Goal: Information Seeking & Learning: Learn about a topic

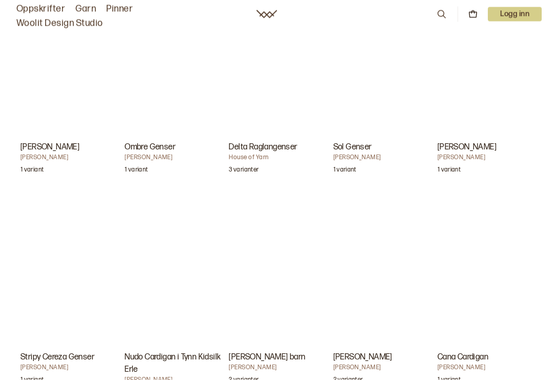
scroll to position [2130, 0]
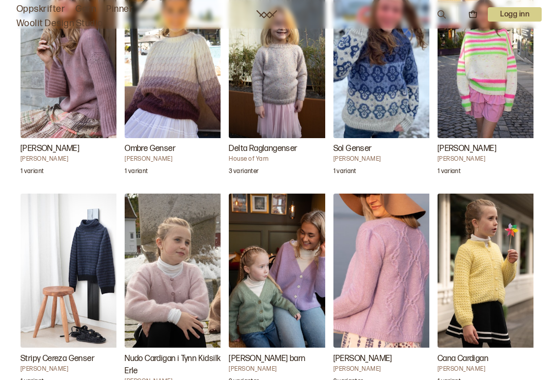
click at [182, 272] on img "Nudo Cardigan i Tynn Kidsilk Erle" at bounding box center [176, 270] width 103 height 154
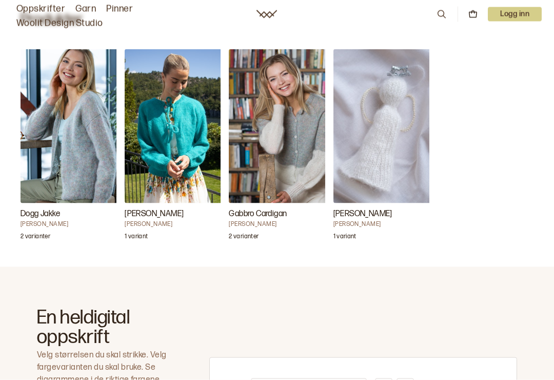
scroll to position [336, 0]
click at [185, 157] on img "Alsas Jakke" at bounding box center [176, 126] width 103 height 154
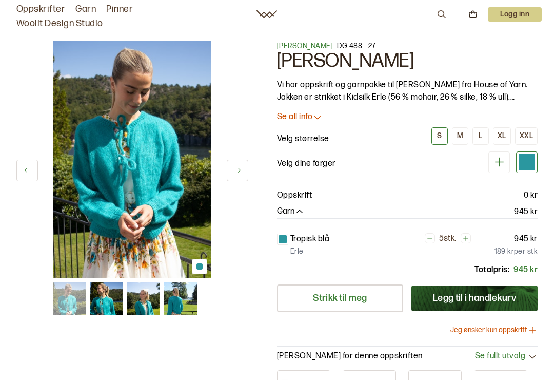
scroll to position [7, 0]
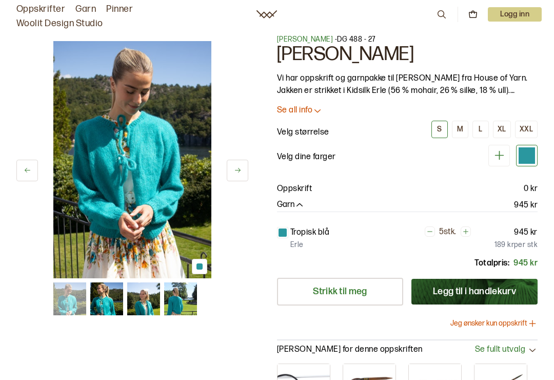
click at [108, 309] on img at bounding box center [106, 298] width 33 height 33
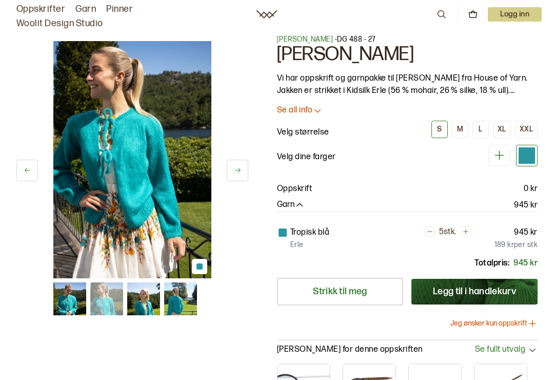
click at [146, 311] on img at bounding box center [143, 298] width 33 height 33
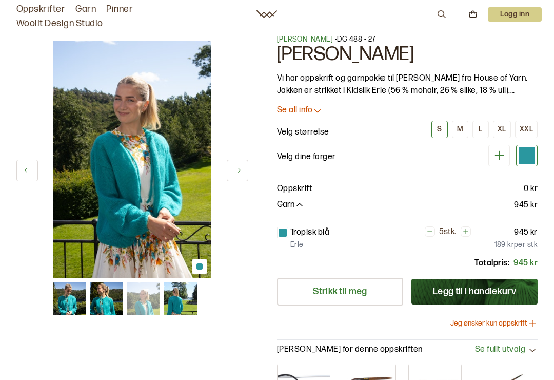
click at [183, 308] on img at bounding box center [180, 298] width 33 height 33
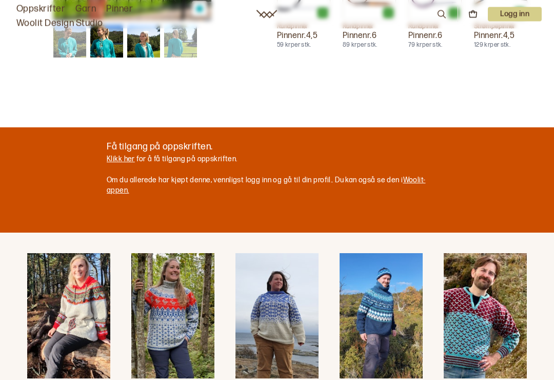
scroll to position [403, 0]
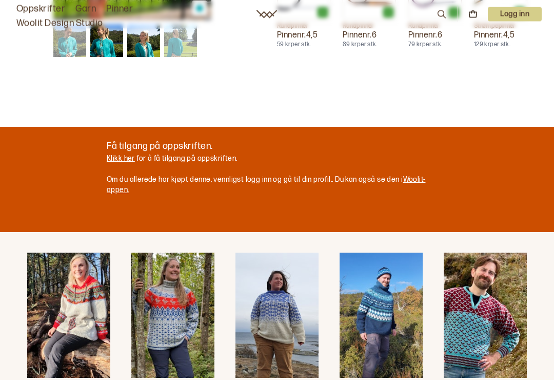
click at [124, 159] on link "Klikk her" at bounding box center [121, 158] width 28 height 9
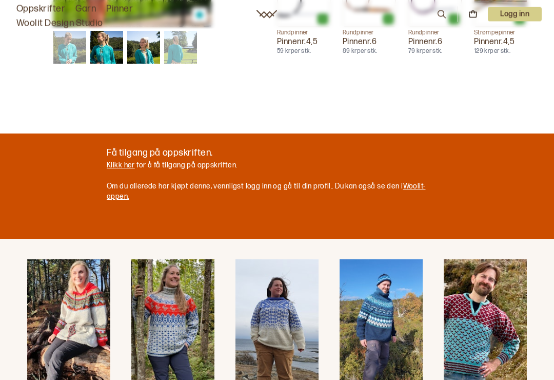
scroll to position [397, 0]
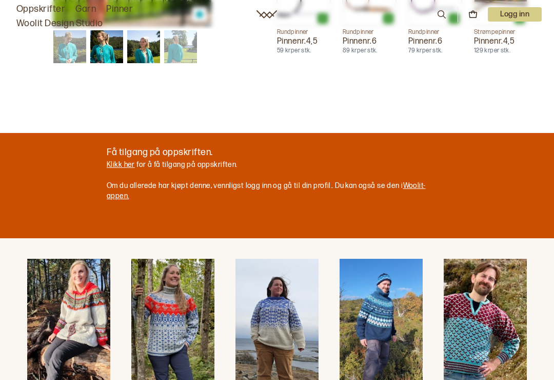
click at [114, 165] on link "Klikk her" at bounding box center [121, 164] width 28 height 9
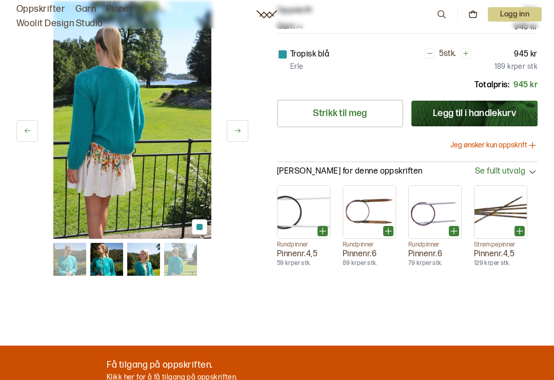
scroll to position [0, 0]
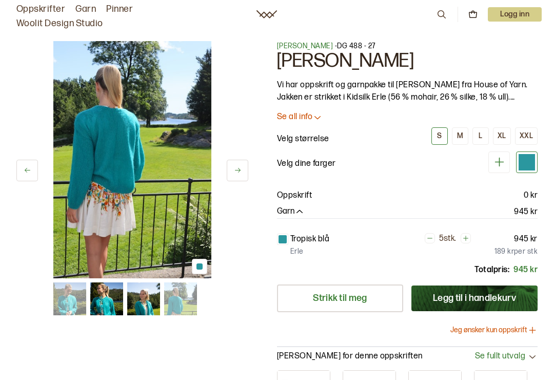
scroll to position [419, 0]
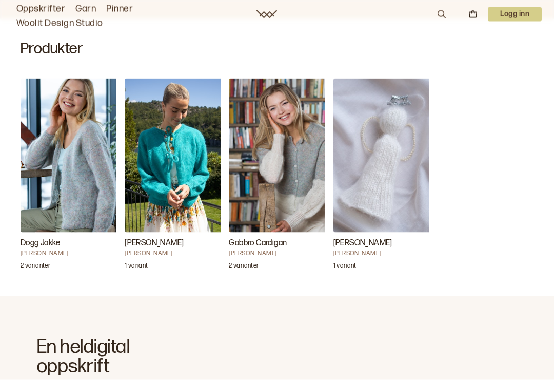
scroll to position [330, 0]
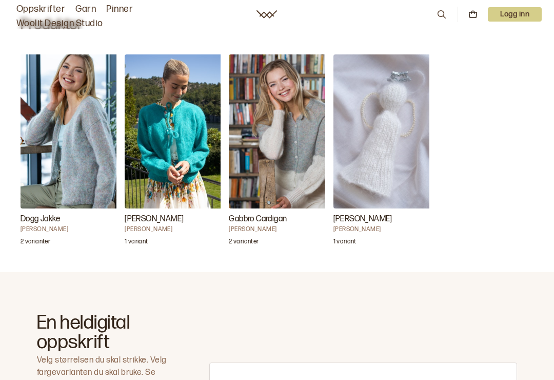
click at [290, 142] on img "Gabbro Cardigan" at bounding box center [280, 131] width 103 height 154
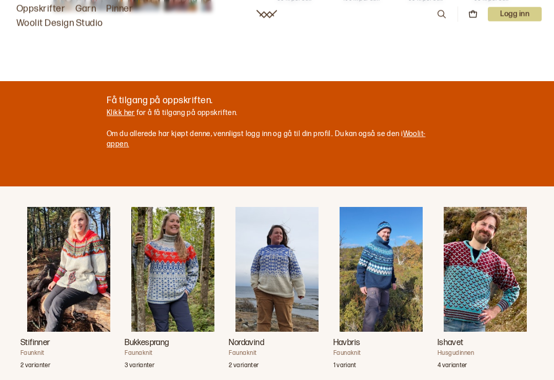
scroll to position [520, 0]
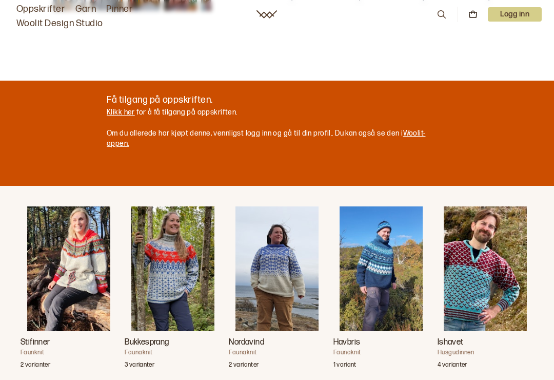
click at [116, 114] on link "Klikk her" at bounding box center [121, 112] width 28 height 9
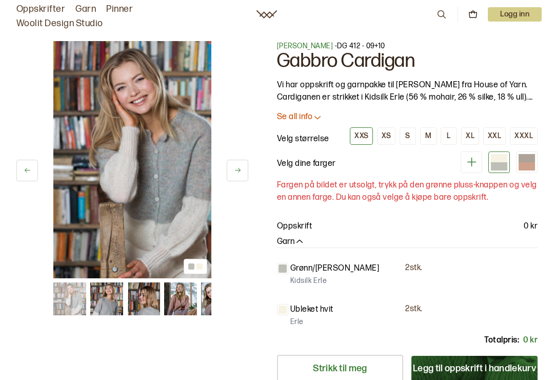
click at [29, 6] on link "Oppskrifter" at bounding box center [40, 9] width 49 height 14
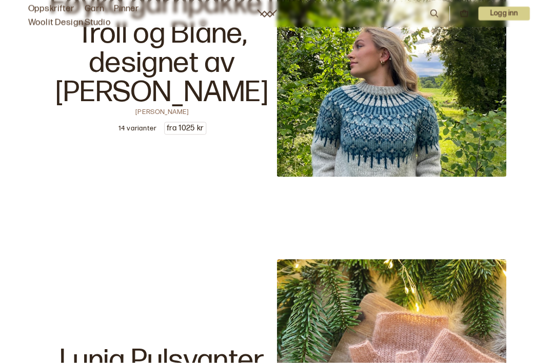
scroll to position [2899, 0]
